Goal: Task Accomplishment & Management: Complete application form

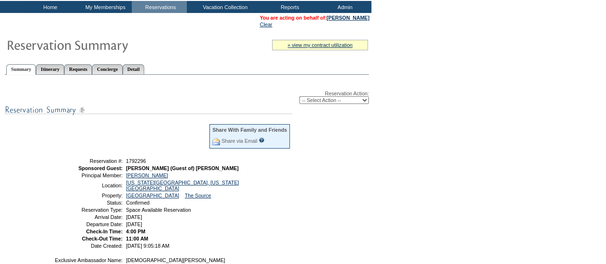
scroll to position [30, 0]
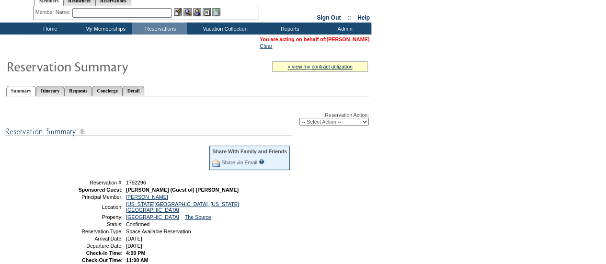
click at [365, 42] on link "[PERSON_NAME]" at bounding box center [348, 39] width 43 height 6
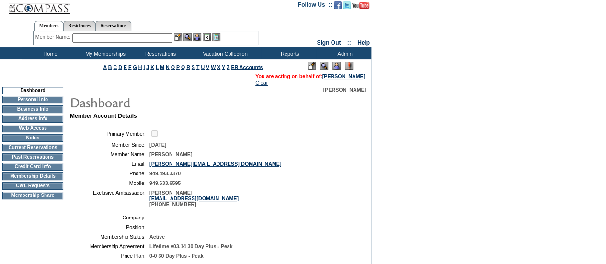
scroll to position [5, 0]
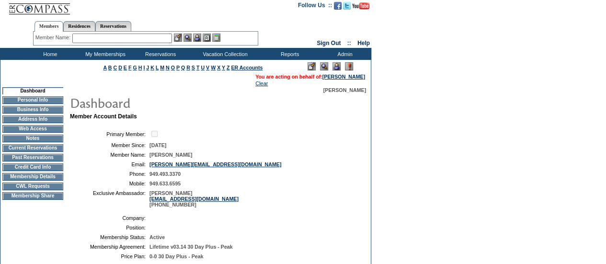
click at [23, 190] on td "CWL Requests" at bounding box center [32, 187] width 61 height 8
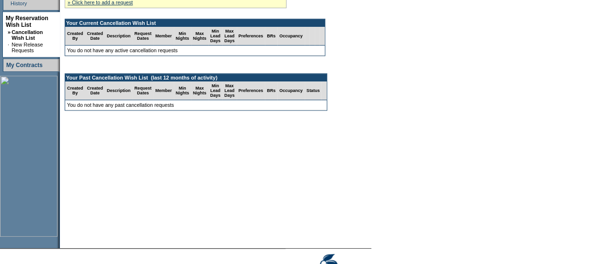
scroll to position [225, 0]
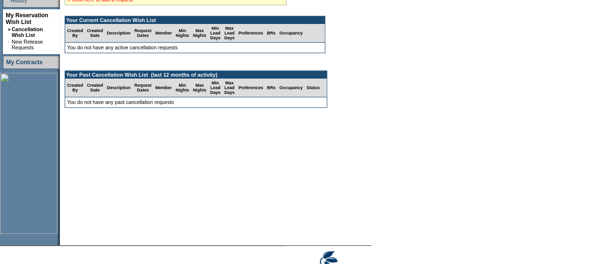
click at [120, 0] on link "» Click here to add a request" at bounding box center [100, 0] width 65 height 6
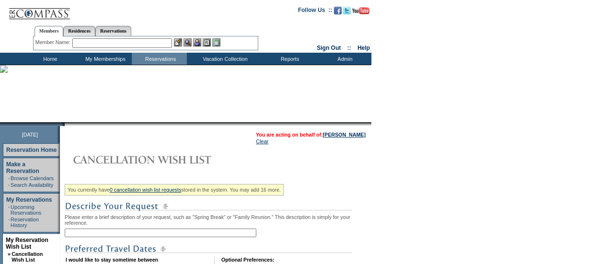
scroll to position [119, 0]
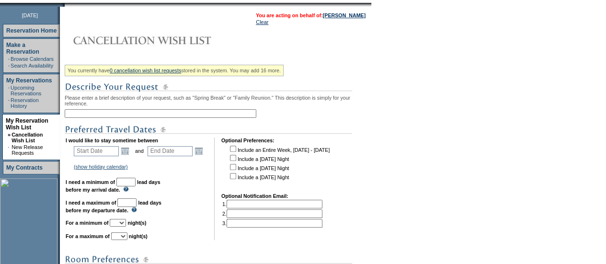
click at [138, 116] on input "text" at bounding box center [161, 113] width 192 height 9
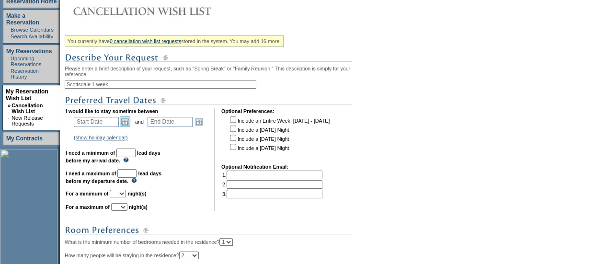
scroll to position [149, 0]
type input "Scottsdale 1 week"
click at [123, 121] on link "Open the calendar popup." at bounding box center [125, 121] width 11 height 11
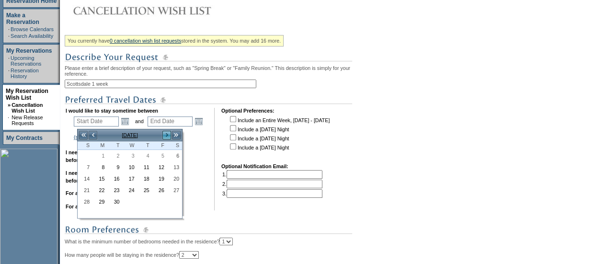
click at [167, 136] on link ">" at bounding box center [167, 135] width 10 height 10
click at [176, 186] on link "25" at bounding box center [175, 190] width 14 height 11
type input "2025-10-25"
type input "2025-10-26"
type input "10/25/2025"
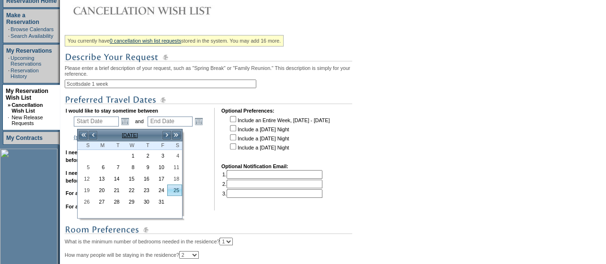
type input "10/26/2025"
type input "54"
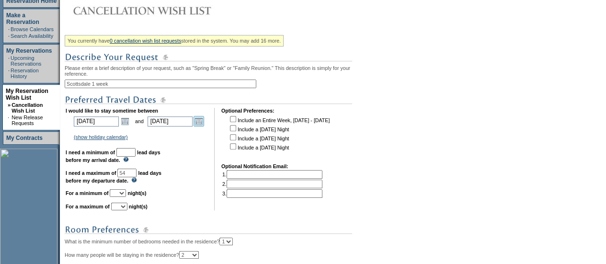
click at [200, 123] on link "Open the calendar popup." at bounding box center [199, 121] width 11 height 11
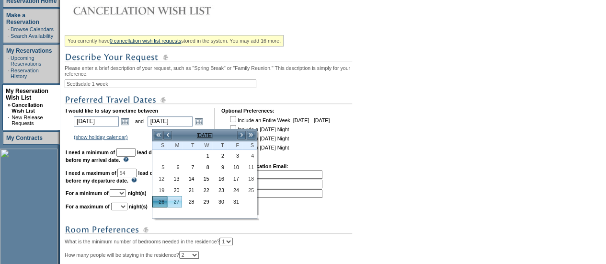
click at [172, 199] on link "27" at bounding box center [175, 202] width 14 height 11
type input "2025-10-27"
type input "10/27/2025"
type input "55"
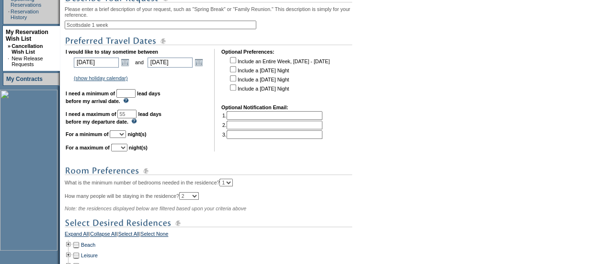
scroll to position [230, 0]
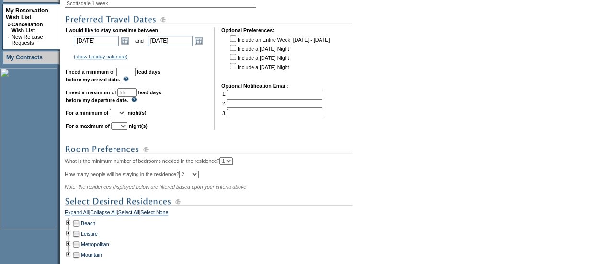
click at [136, 74] on input "text" at bounding box center [125, 72] width 19 height 9
type input "30"
click at [126, 116] on select "1 2 3 4 5 6 7 8 9 10 11 12 13 14" at bounding box center [118, 113] width 16 height 8
click at [182, 79] on td "I would like to stay sometime between 2025-10-25 10/25/2025 Open the calendar p…" at bounding box center [137, 78] width 142 height 103
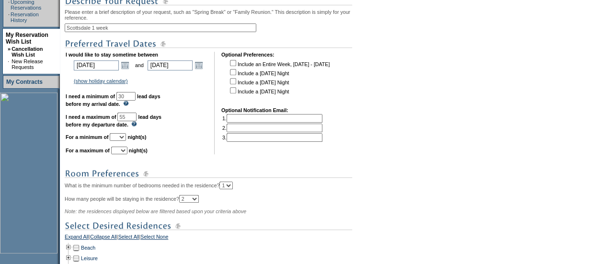
scroll to position [206, 0]
drag, startPoint x: 138, startPoint y: 32, endPoint x: 97, endPoint y: 32, distance: 40.8
click at [97, 32] on input "Scottsdale 1 week" at bounding box center [161, 27] width 192 height 9
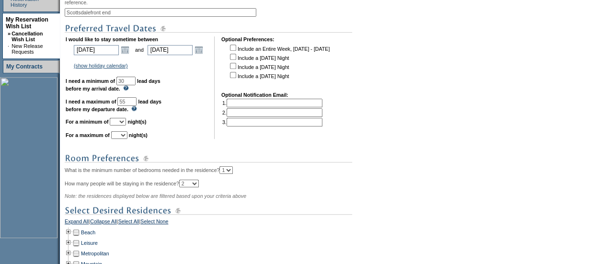
click at [96, 16] on input "Scottsdalefront end" at bounding box center [161, 12] width 192 height 9
type input "Scottsdale front end"
click at [126, 125] on select "1 2 3 4 5 6 7 8 9 10 11 12 13 14" at bounding box center [118, 122] width 16 height 8
select select "2"
click at [121, 123] on select "1 2 3 4 5 6 7 8 9 10 11 12 13 14" at bounding box center [118, 122] width 16 height 8
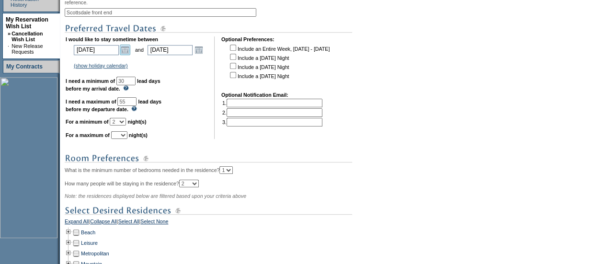
click at [130, 52] on link "Open the calendar popup." at bounding box center [125, 50] width 11 height 11
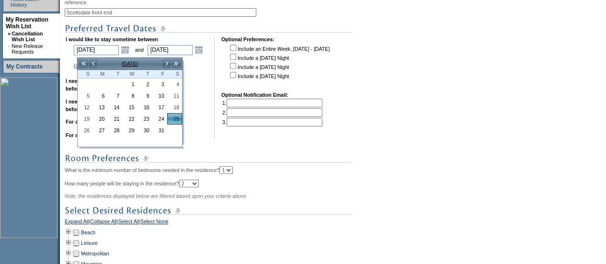
click at [224, 161] on img at bounding box center [209, 158] width 288 height 12
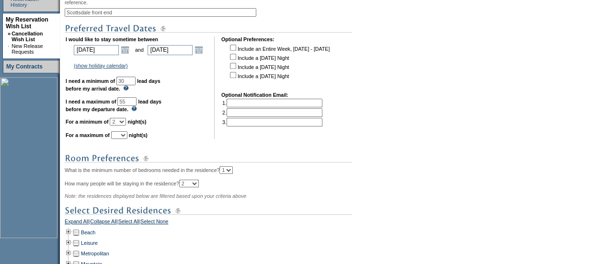
click at [126, 138] on select "1 2 3 4 5 6 7 8 9 10 11 12 13 14" at bounding box center [119, 135] width 16 height 8
select select "2"
click at [123, 136] on select "1 2 3 4 5 6 7 8 9 10 11 12 13 14" at bounding box center [119, 135] width 16 height 8
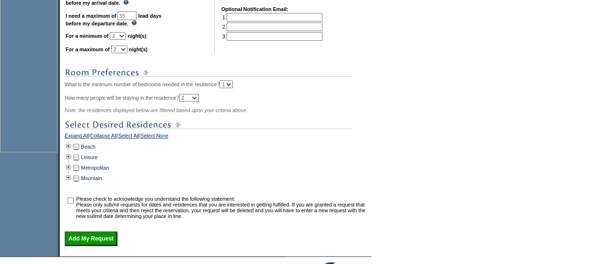
scroll to position [311, 0]
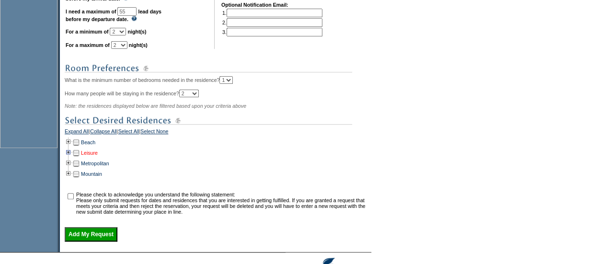
click at [93, 156] on link "Leisure" at bounding box center [89, 153] width 17 height 6
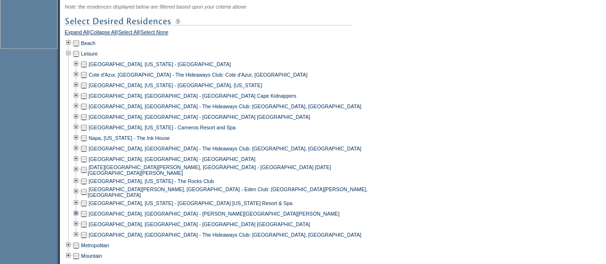
scroll to position [463, 0]
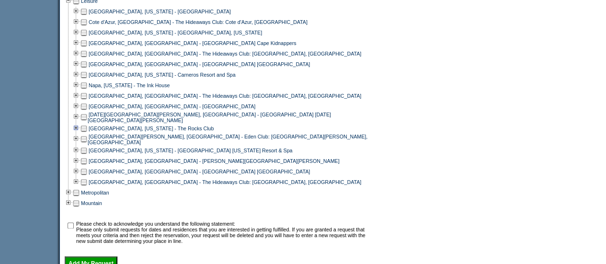
click at [79, 131] on td at bounding box center [76, 128] width 8 height 11
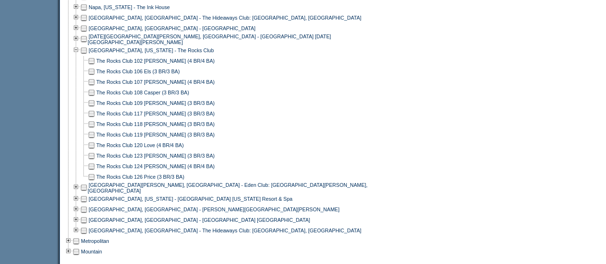
scroll to position [547, 0]
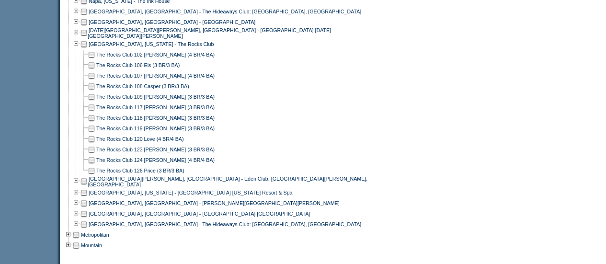
click at [94, 163] on td at bounding box center [92, 160] width 8 height 11
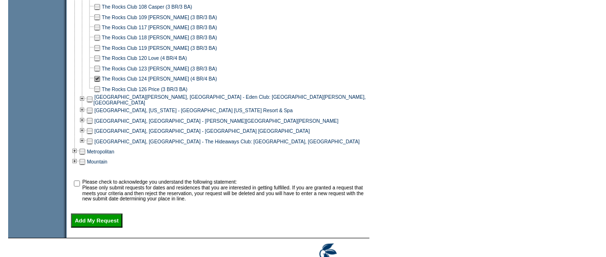
scroll to position [630, 0]
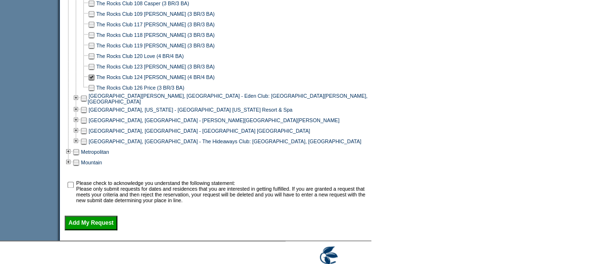
click at [74, 188] on input "checkbox" at bounding box center [71, 185] width 6 height 6
checkbox input "true"
click at [86, 229] on input "Add My Request" at bounding box center [91, 223] width 53 height 14
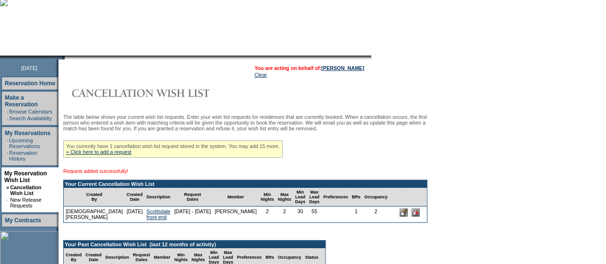
scroll to position [66, 0]
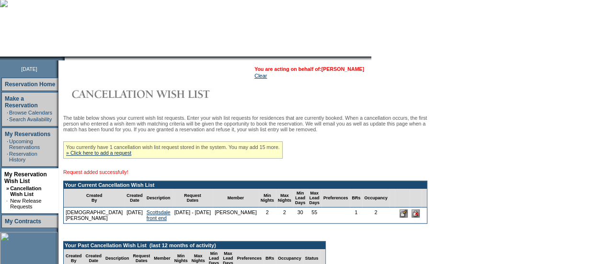
click at [350, 67] on link "[PERSON_NAME]" at bounding box center [343, 69] width 43 height 6
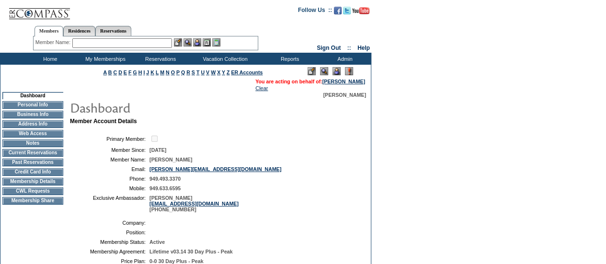
click at [31, 195] on td "CWL Requests" at bounding box center [32, 191] width 61 height 8
